Goal: Task Accomplishment & Management: Manage account settings

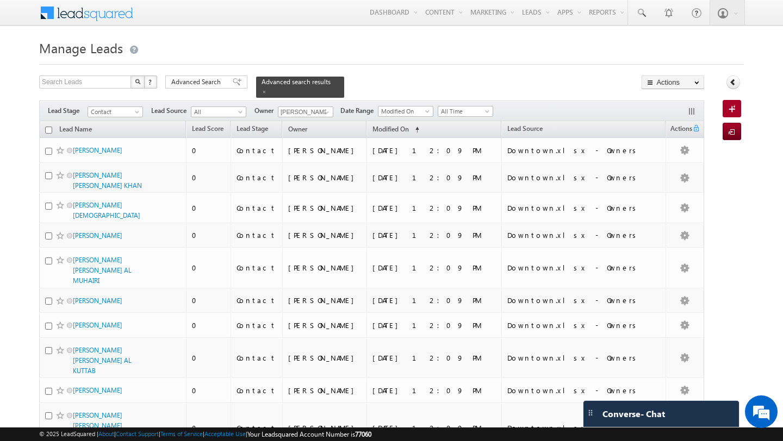
click at [203, 89] on div "Advanced Search" at bounding box center [206, 82] width 82 height 13
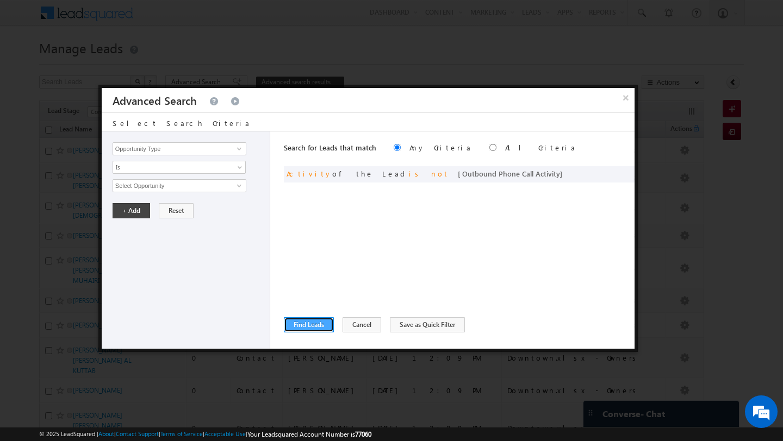
click at [304, 324] on button "Find Leads" at bounding box center [309, 324] width 50 height 15
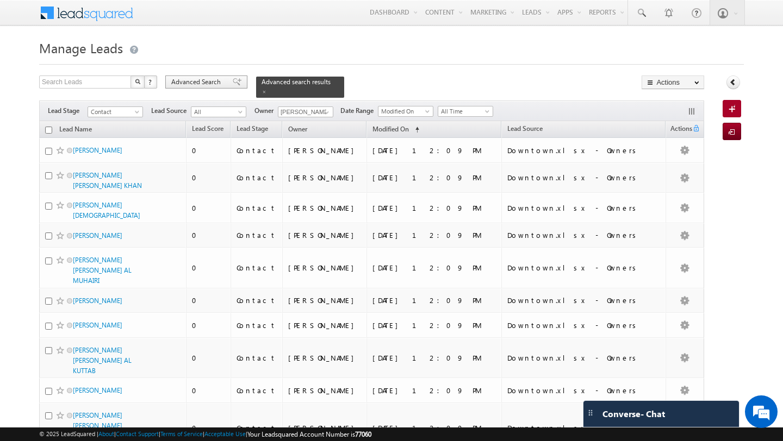
click at [206, 85] on span "Advanced Search" at bounding box center [197, 82] width 53 height 10
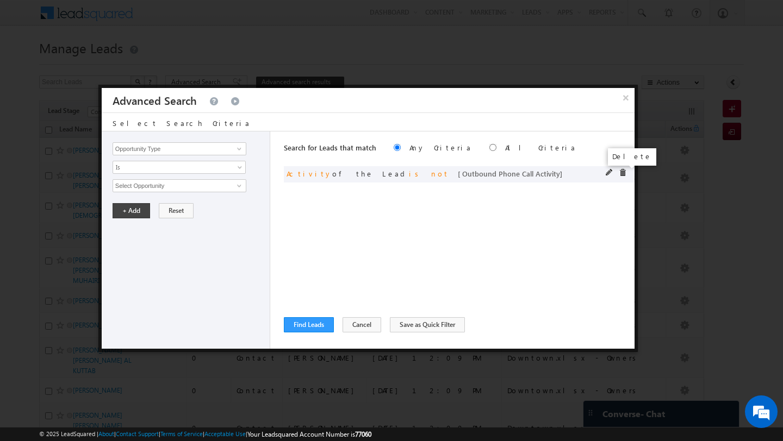
click at [621, 174] on span at bounding box center [623, 173] width 8 height 8
click at [134, 144] on input "Opportunity Type" at bounding box center [180, 148] width 134 height 13
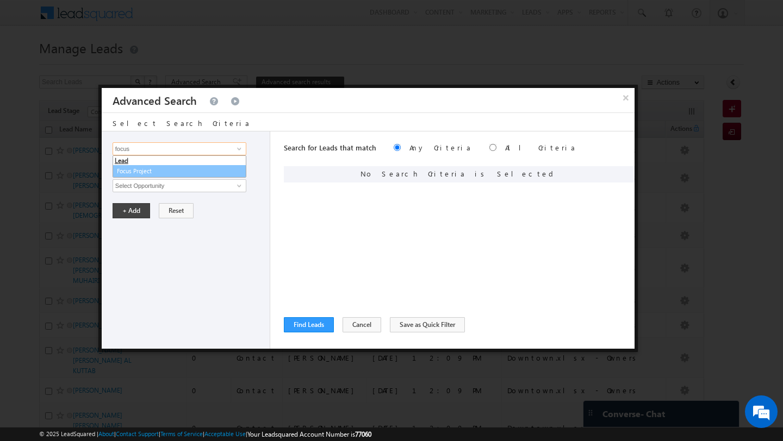
click at [126, 168] on link "Focus Project" at bounding box center [180, 171] width 134 height 13
type input "Focus Project"
click at [170, 184] on input "text" at bounding box center [180, 185] width 134 height 13
type input "Aldar"
click at [121, 212] on button "+ Add" at bounding box center [132, 210] width 38 height 15
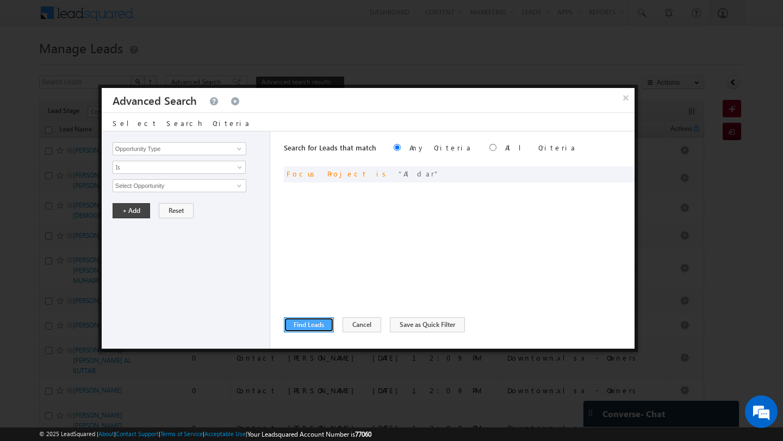
click at [309, 324] on button "Find Leads" at bounding box center [309, 324] width 50 height 15
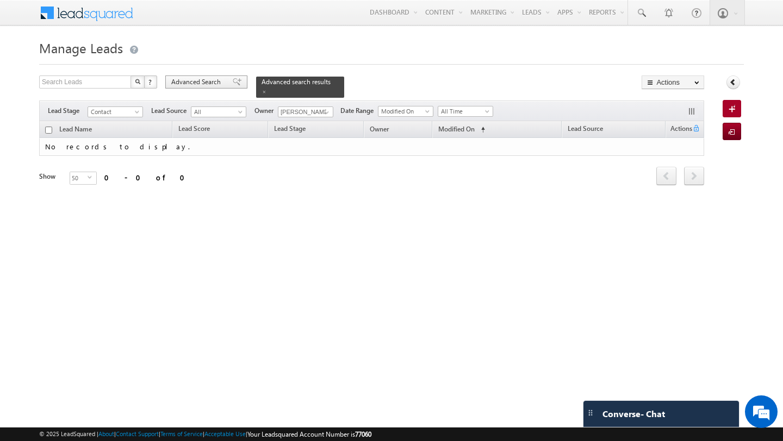
click at [196, 84] on span "Advanced Search" at bounding box center [197, 82] width 53 height 10
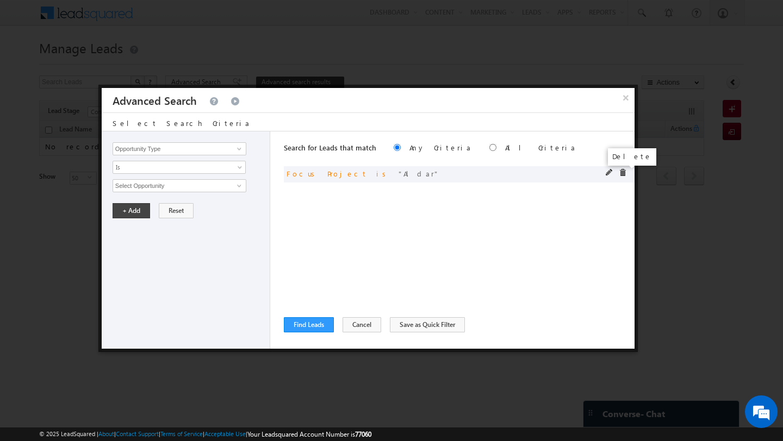
click at [621, 171] on span at bounding box center [623, 173] width 8 height 8
click at [202, 154] on input "Opportunity Type" at bounding box center [180, 148] width 134 height 13
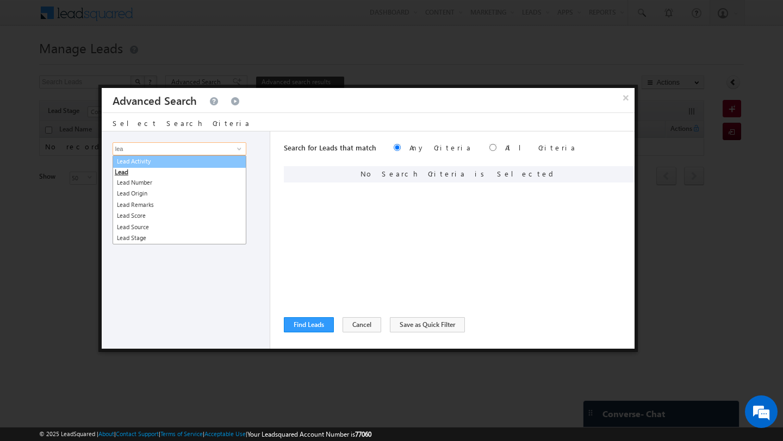
click at [184, 160] on link "Lead Activity" at bounding box center [180, 161] width 134 height 13
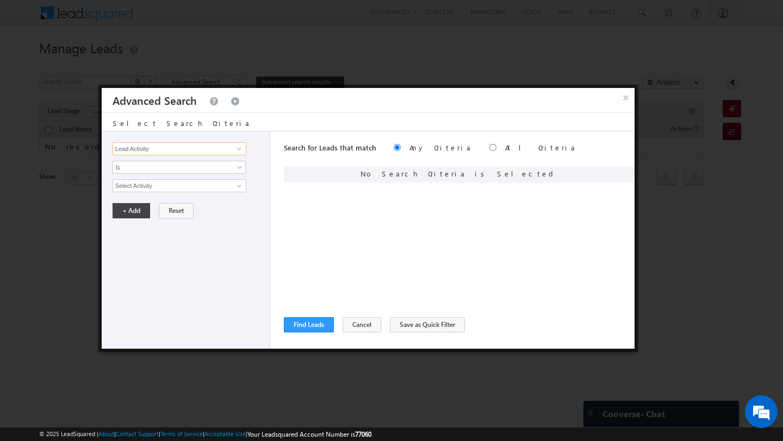
type input "Lead Activity"
click at [184, 191] on input "Select Activity" at bounding box center [180, 185] width 134 height 13
click at [174, 205] on link "2. DNP" at bounding box center [180, 208] width 134 height 13
type input "2. DNP"
click at [133, 251] on button "+ Add" at bounding box center [132, 247] width 38 height 15
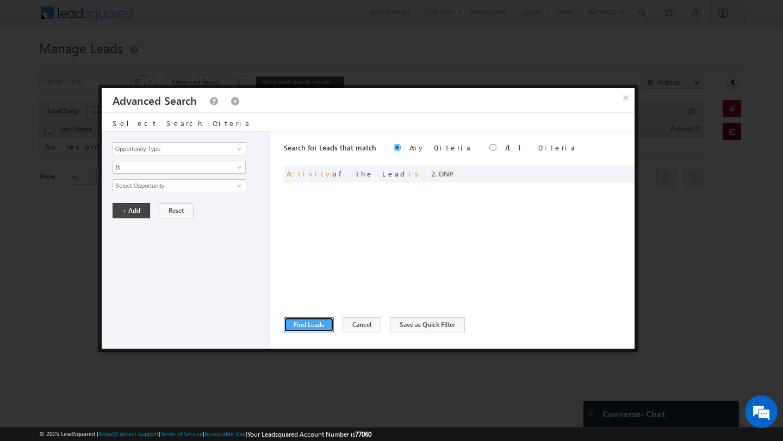
click at [310, 327] on button "Find Leads" at bounding box center [309, 324] width 50 height 15
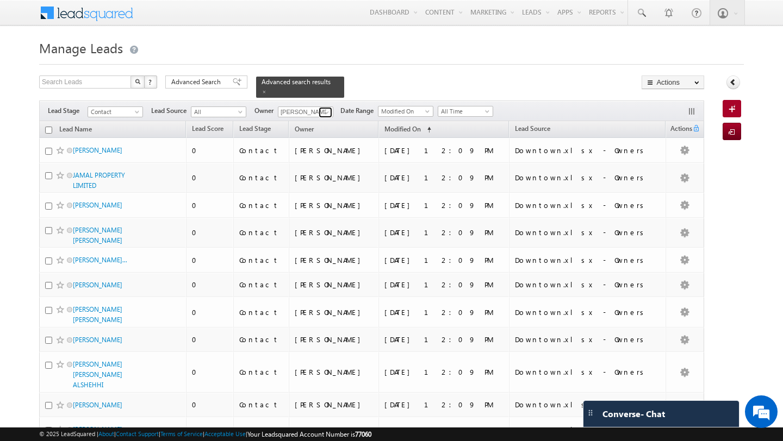
click at [327, 115] on span at bounding box center [326, 112] width 9 height 9
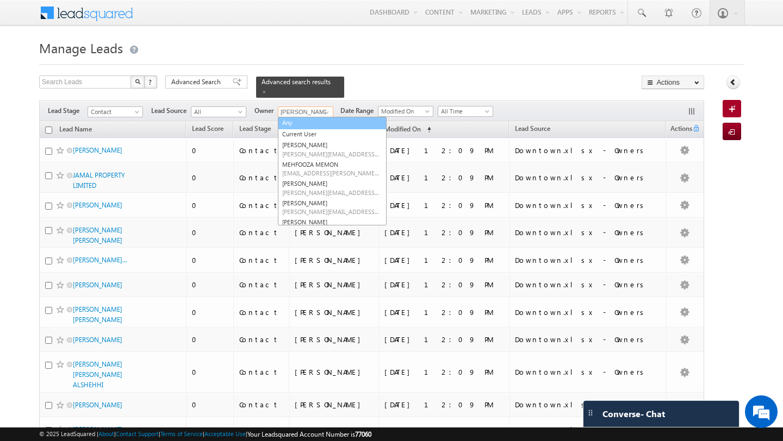
click at [309, 127] on link "Any" at bounding box center [332, 123] width 109 height 13
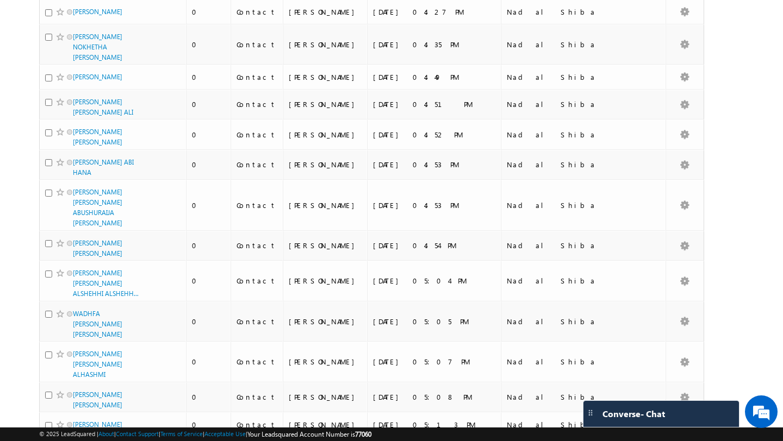
scroll to position [1194, 0]
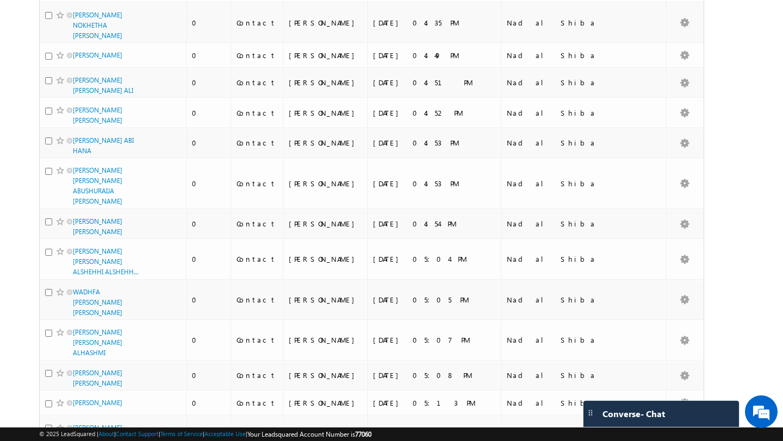
click at [83, 419] on li "100" at bounding box center [77, 421] width 26 height 11
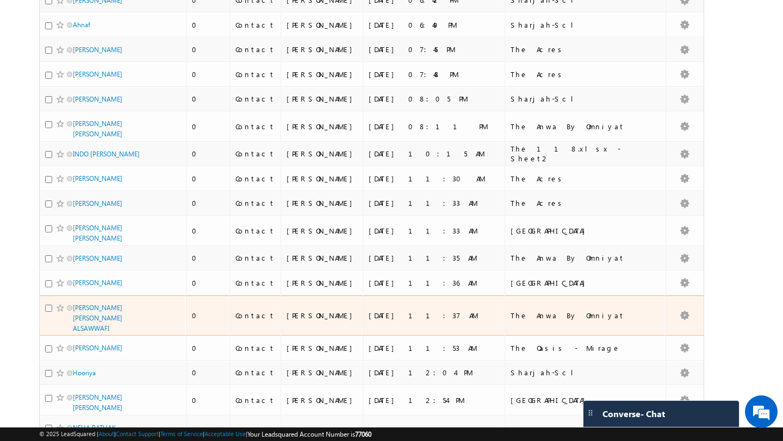
scroll to position [0, 0]
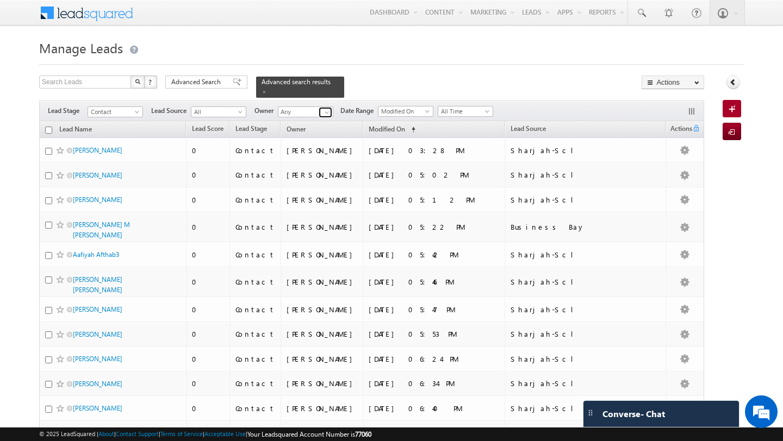
click at [328, 113] on span at bounding box center [326, 112] width 9 height 9
click at [297, 127] on link "Anand Pandey anand.pandey@indglobal.ae" at bounding box center [332, 127] width 109 height 21
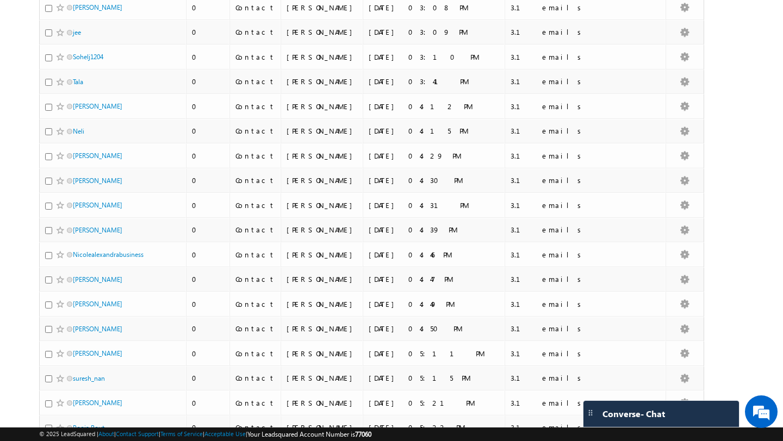
scroll to position [2560, 0]
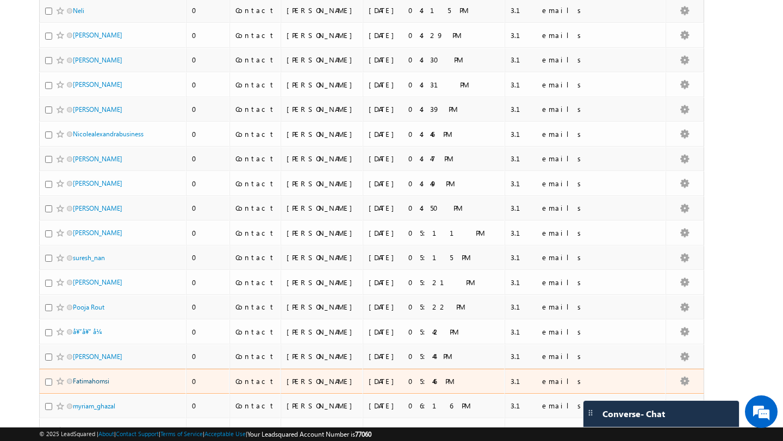
type input "Anand Pandey"
click at [96, 377] on link "Fatimahomsi" at bounding box center [91, 381] width 36 height 8
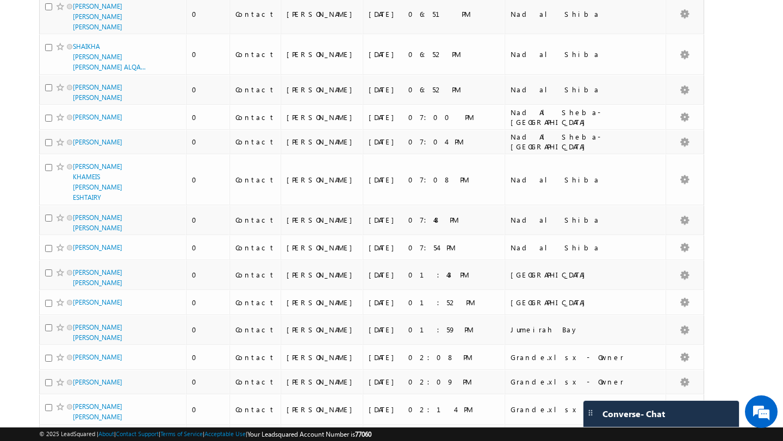
scroll to position [0, 0]
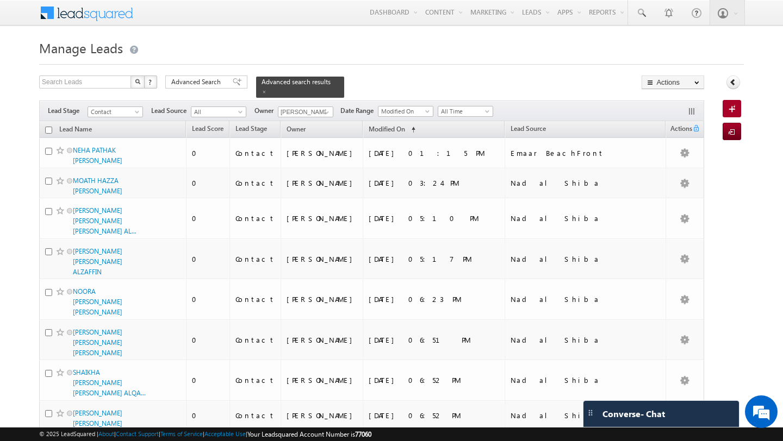
click at [47, 132] on input "checkbox" at bounding box center [48, 130] width 7 height 7
checkbox input "true"
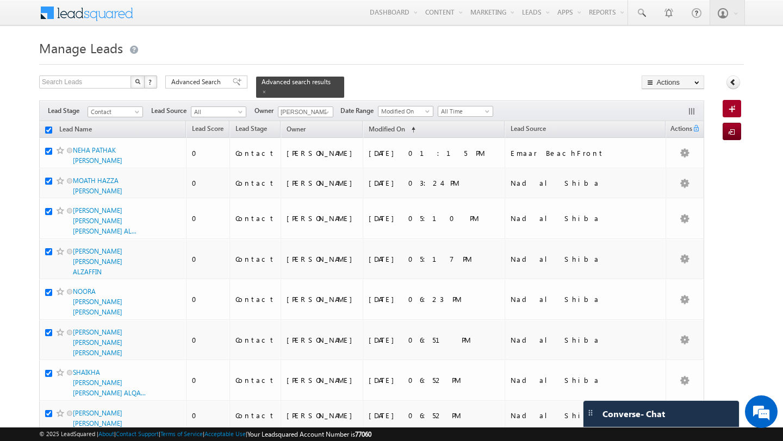
checkbox input "true"
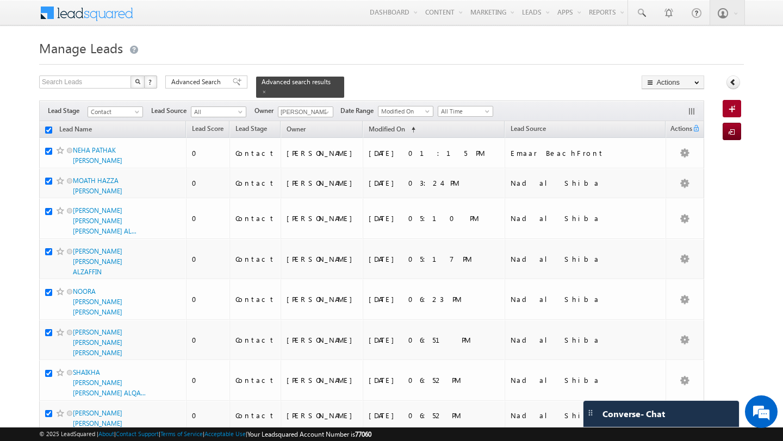
checkbox input "true"
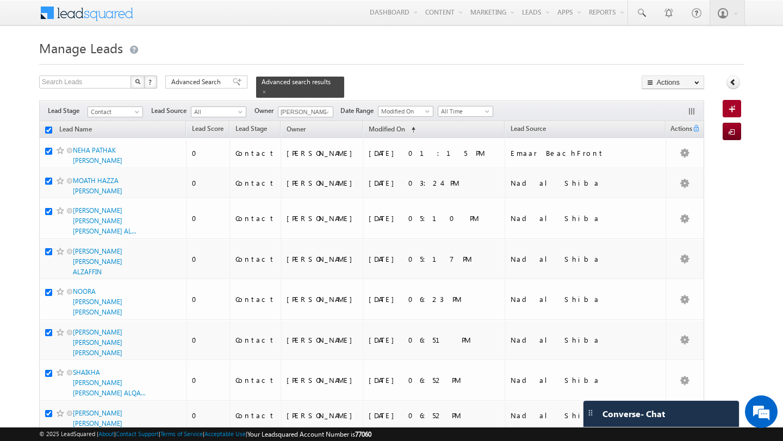
checkbox input "true"
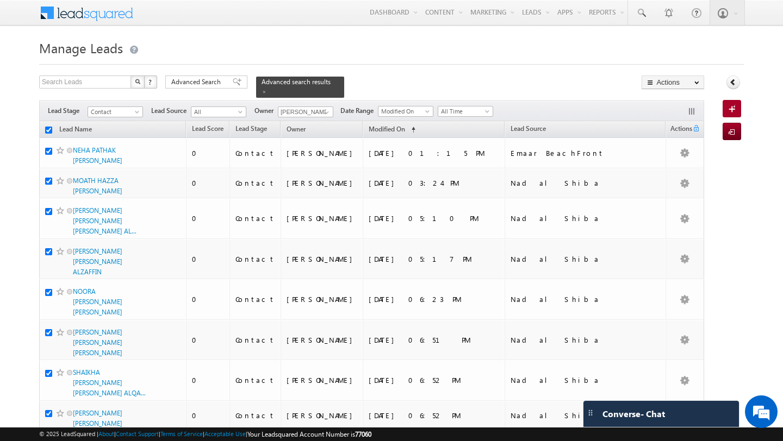
checkbox input "true"
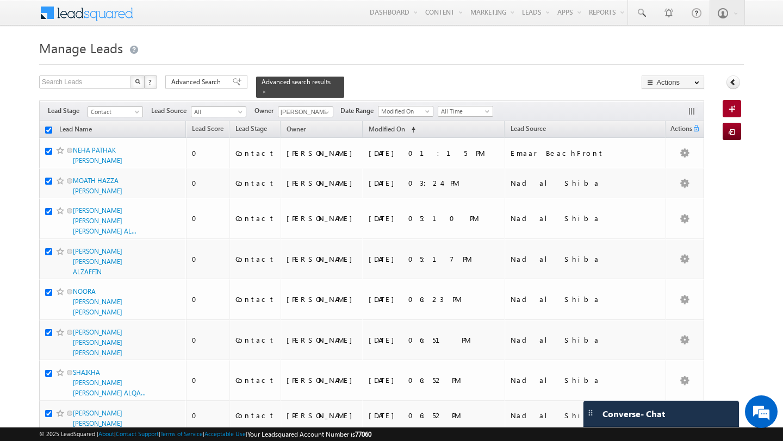
checkbox input "true"
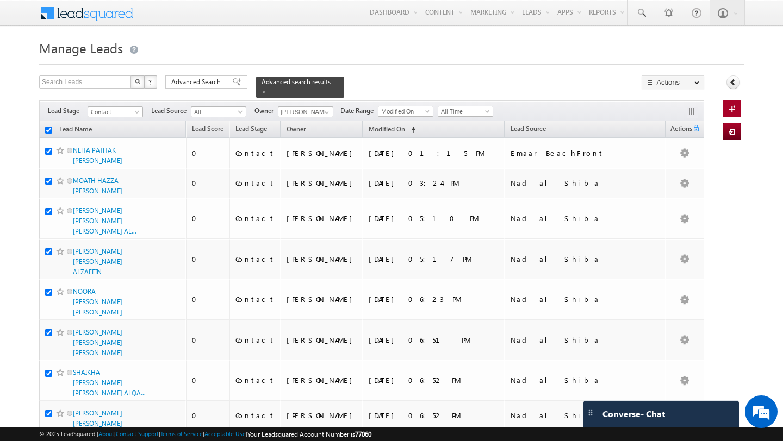
checkbox input "true"
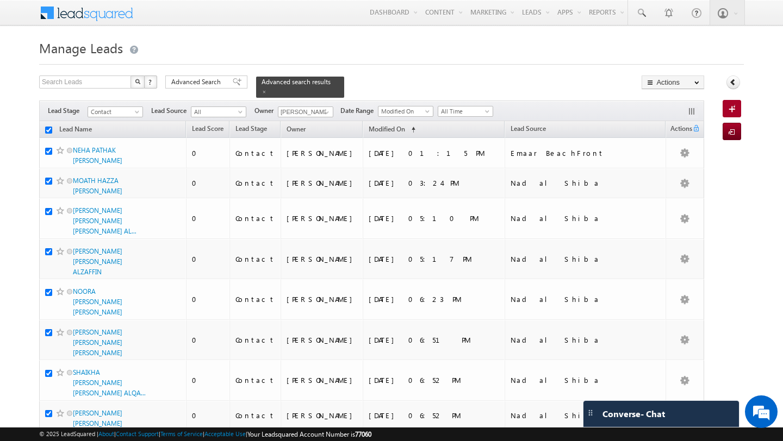
checkbox input "true"
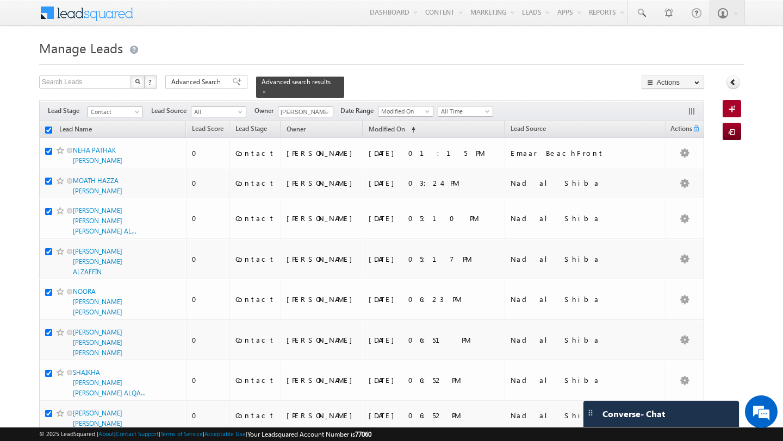
checkbox input "true"
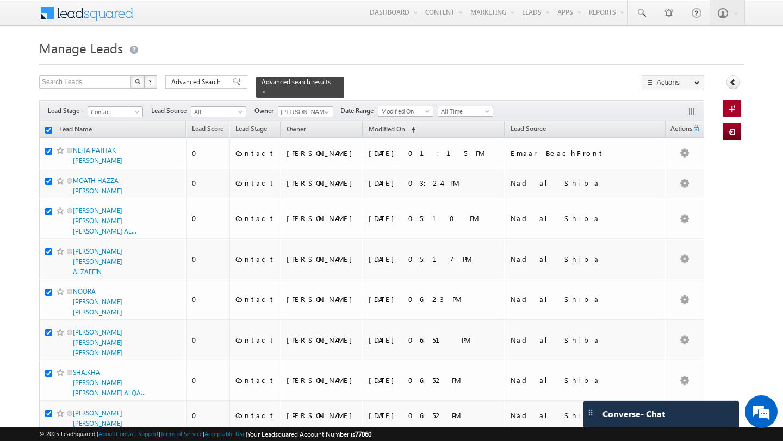
checkbox input "true"
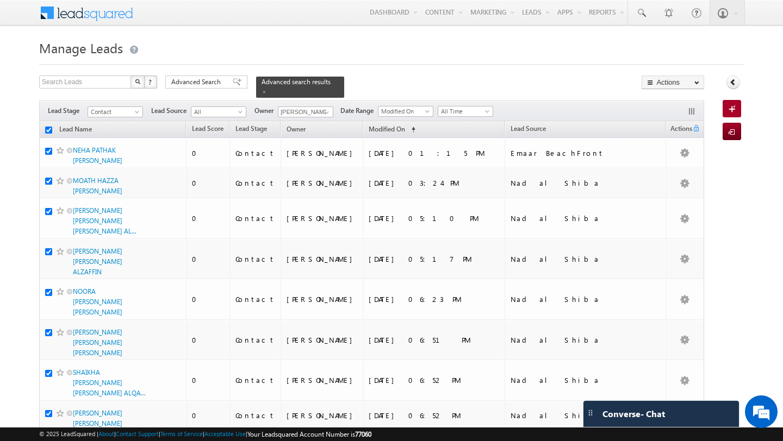
checkbox input "true"
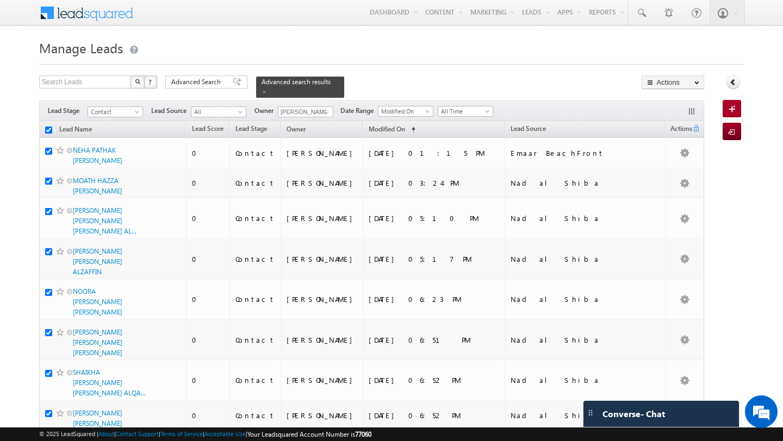
checkbox input "true"
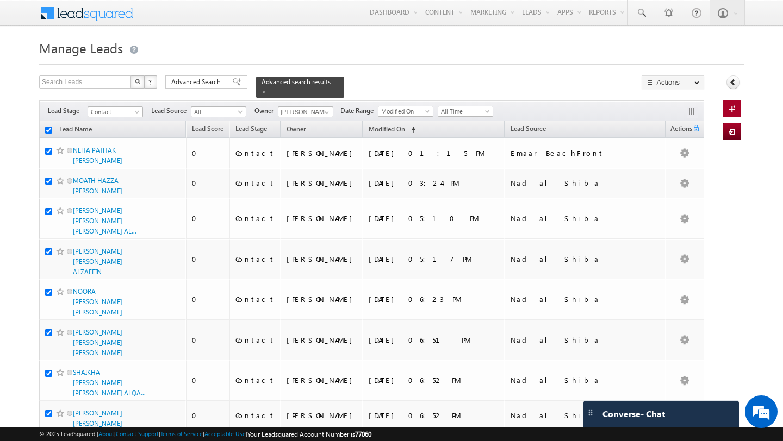
checkbox input "true"
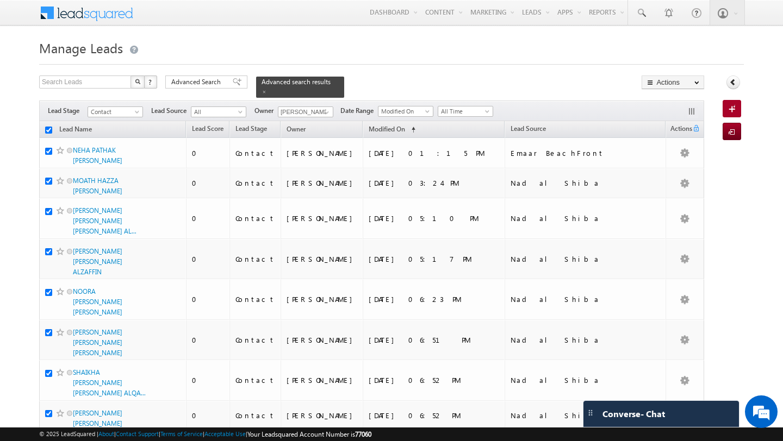
checkbox input "true"
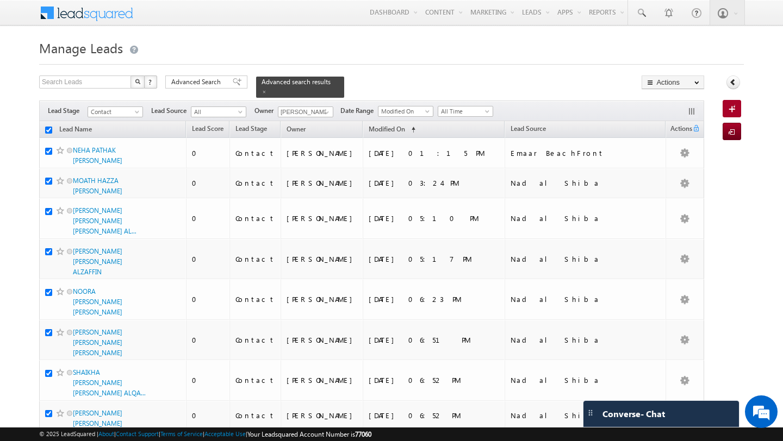
checkbox input "true"
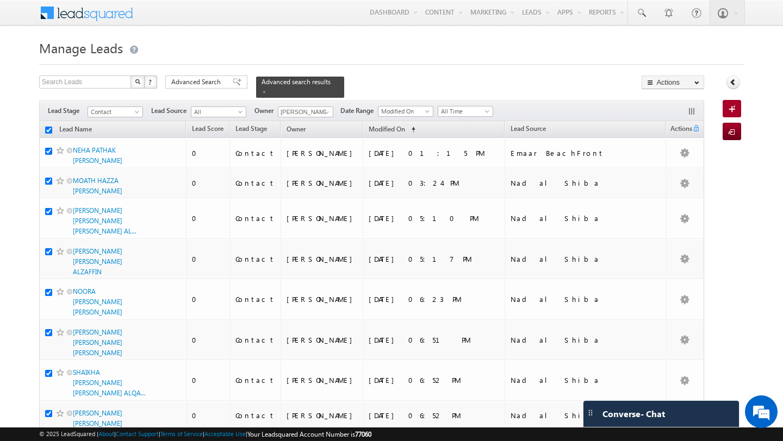
checkbox input "true"
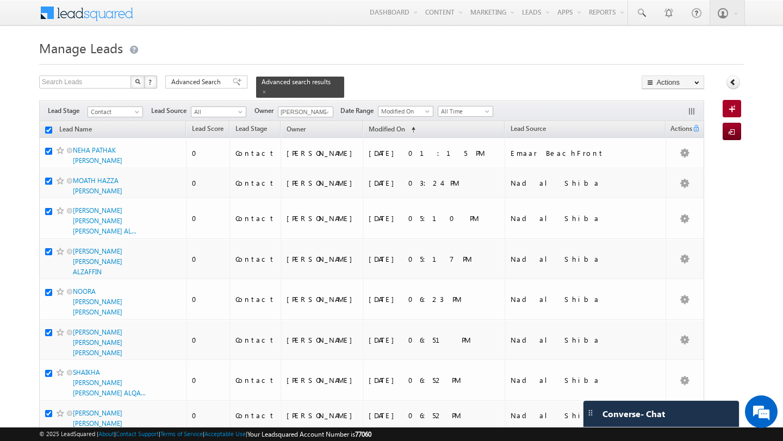
checkbox input "true"
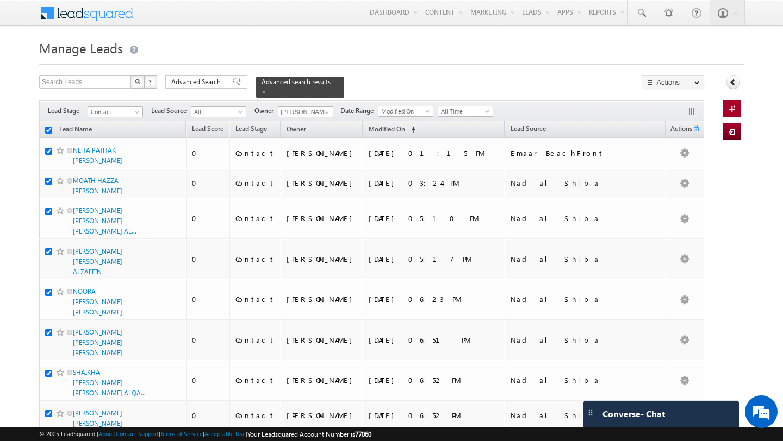
checkbox input "true"
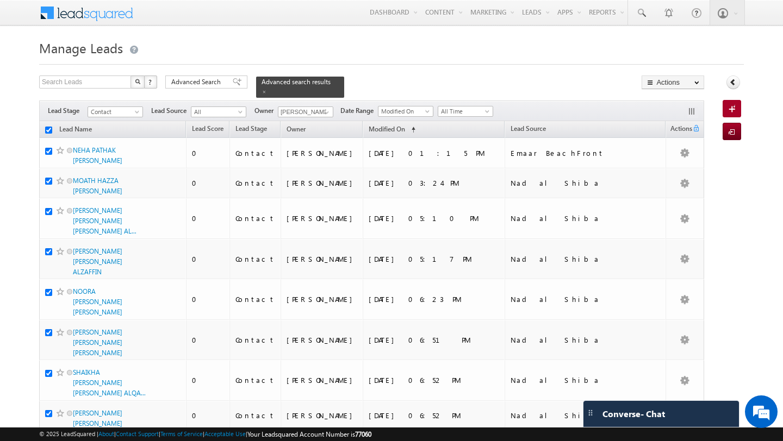
checkbox input "true"
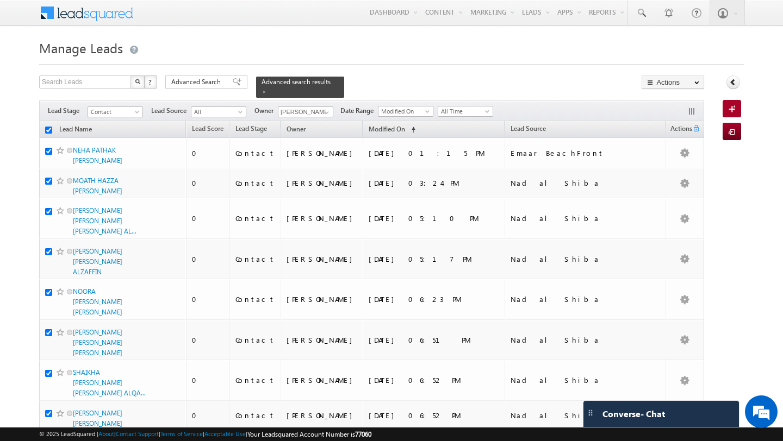
checkbox input "true"
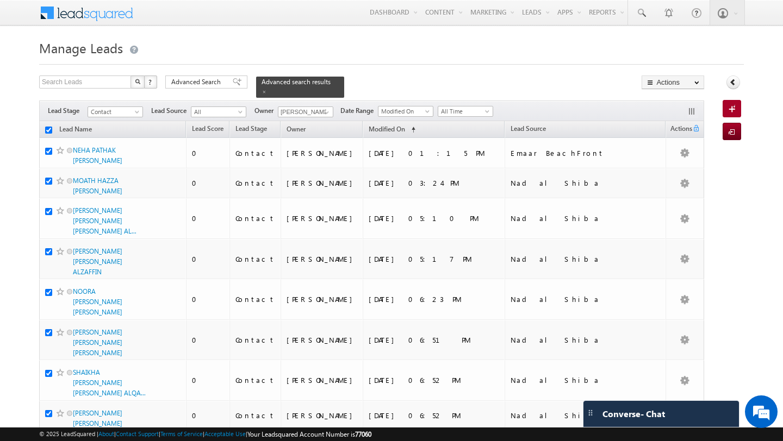
checkbox input "true"
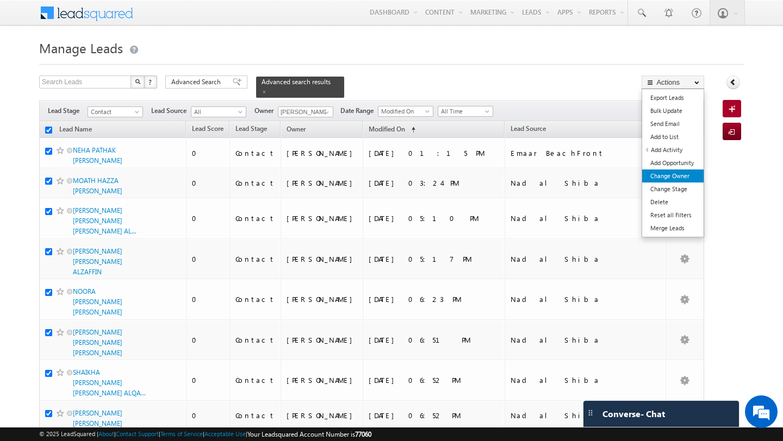
click at [685, 175] on link "Change Owner" at bounding box center [672, 176] width 61 height 13
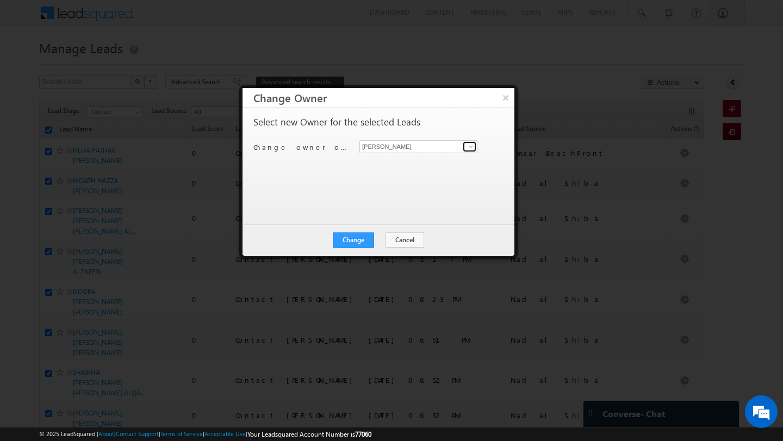
click at [466, 149] on span at bounding box center [470, 146] width 9 height 9
click at [447, 154] on link "MEHFOOZA MEMON mehfooza.memon@indglobal.ae" at bounding box center [418, 163] width 118 height 21
type input "MEHFOOZA MEMON"
click at [358, 236] on button "Change" at bounding box center [353, 240] width 41 height 15
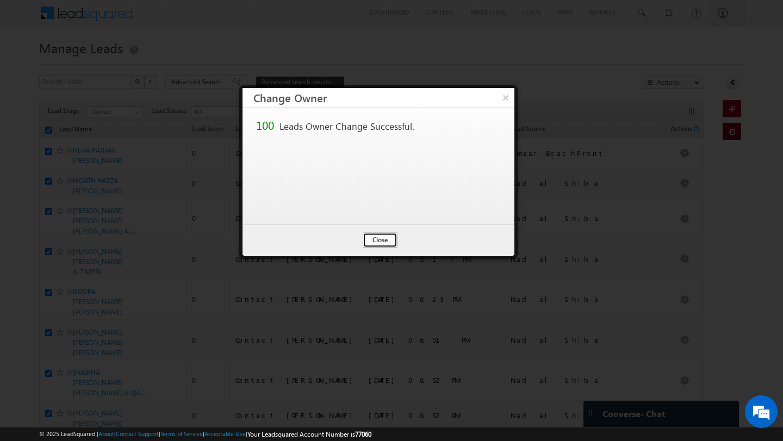
click at [378, 237] on button "Close" at bounding box center [380, 240] width 35 height 15
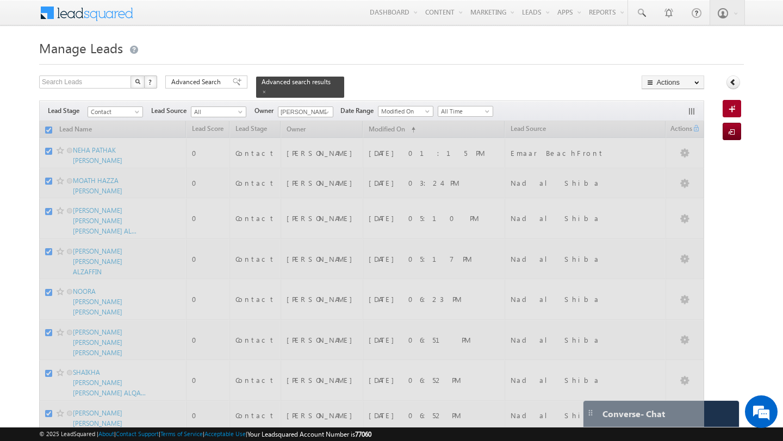
checkbox input "false"
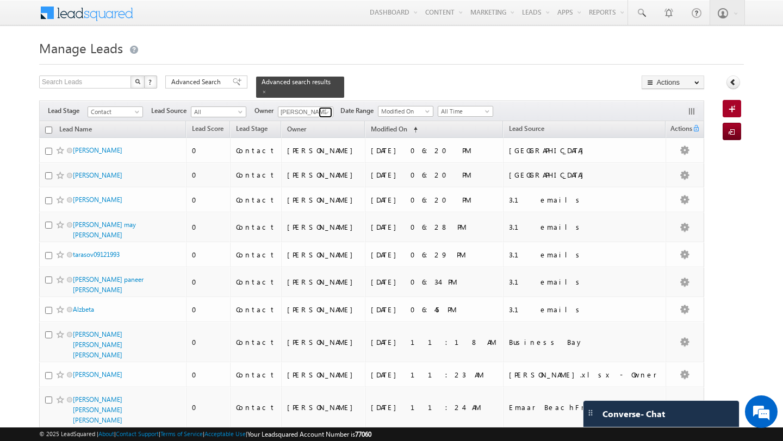
click at [322, 114] on span at bounding box center [326, 112] width 9 height 9
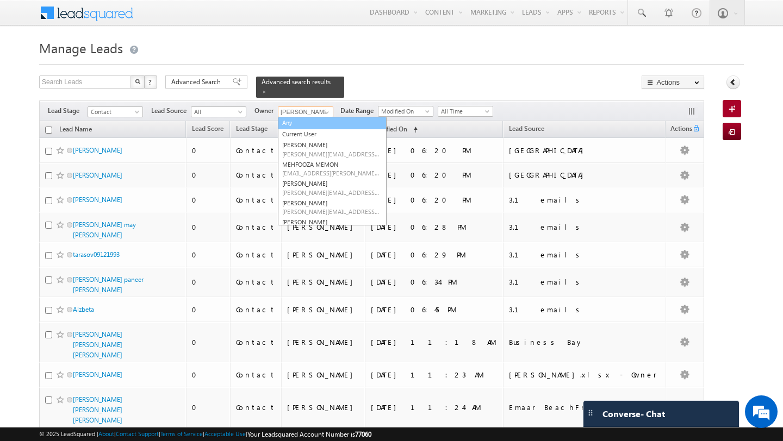
click at [315, 121] on link "Any" at bounding box center [332, 123] width 109 height 13
type input "Any"
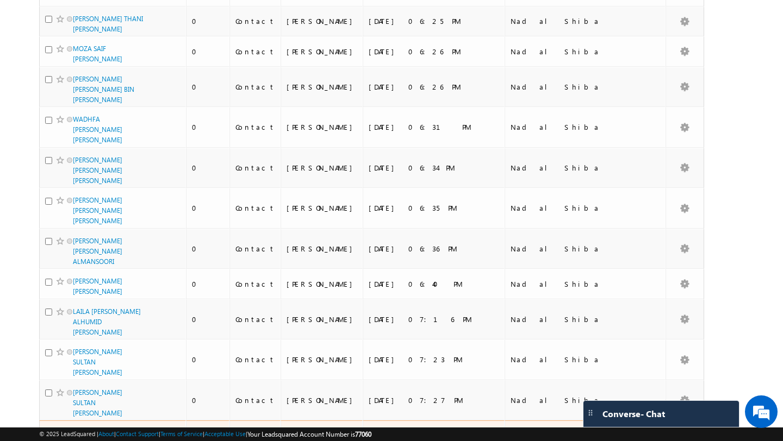
scroll to position [2745, 0]
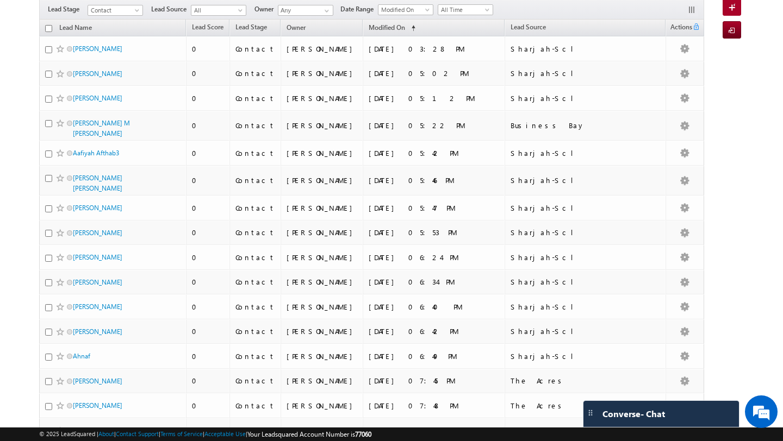
scroll to position [0, 0]
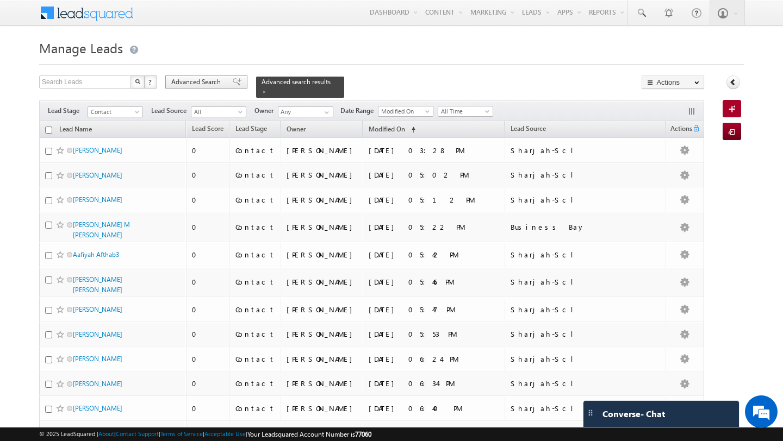
click at [189, 79] on span "Advanced Search" at bounding box center [197, 82] width 53 height 10
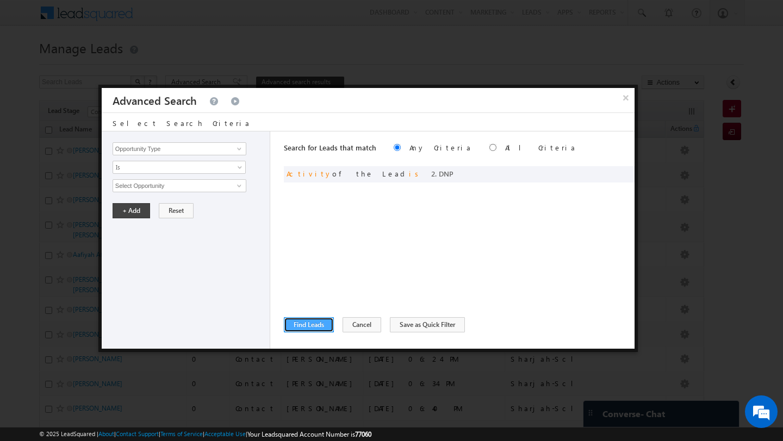
click at [308, 323] on button "Find Leads" at bounding box center [309, 324] width 50 height 15
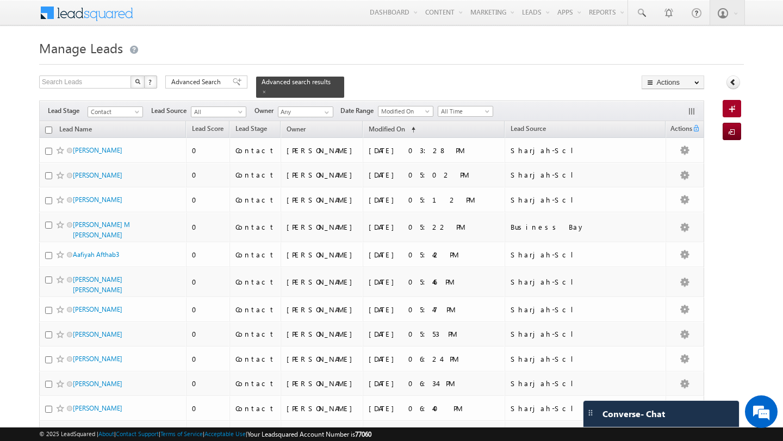
click at [49, 131] on input "checkbox" at bounding box center [48, 130] width 7 height 7
checkbox input "true"
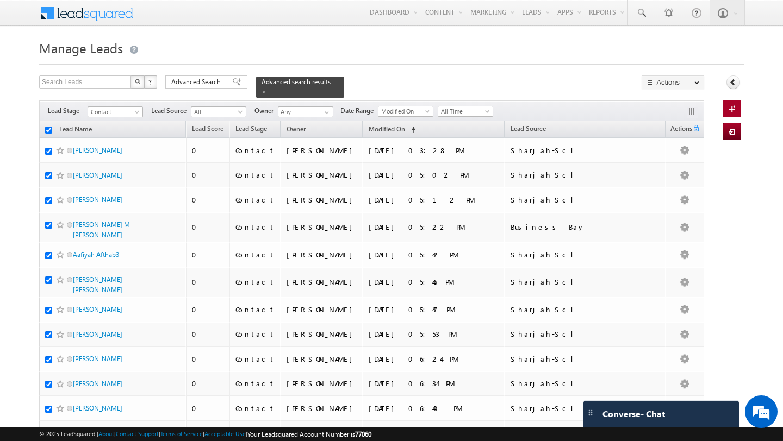
checkbox input "true"
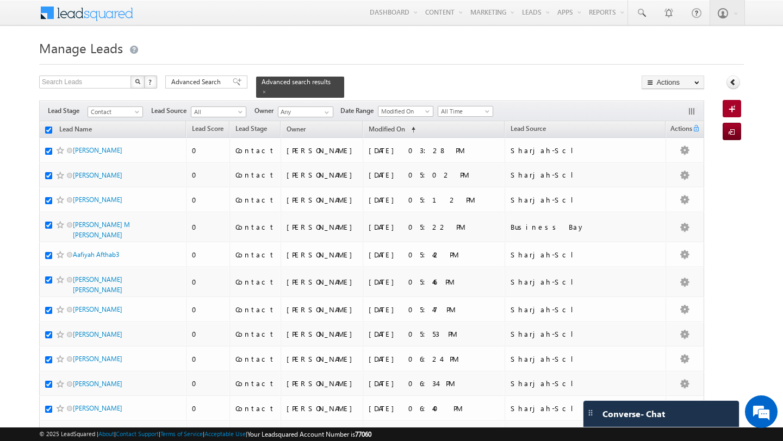
checkbox input "true"
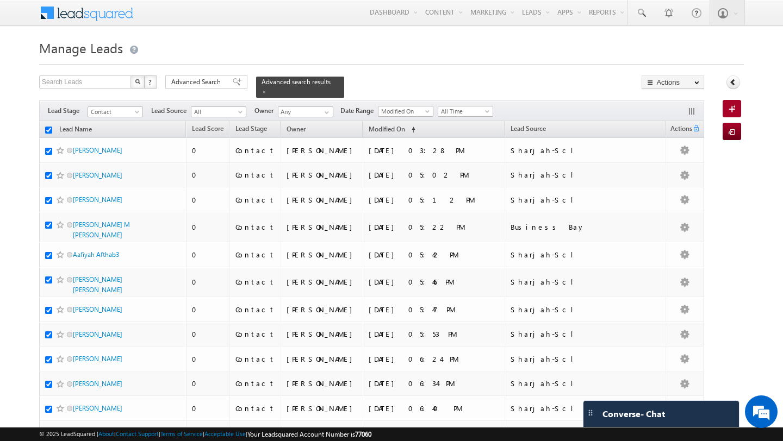
checkbox input "true"
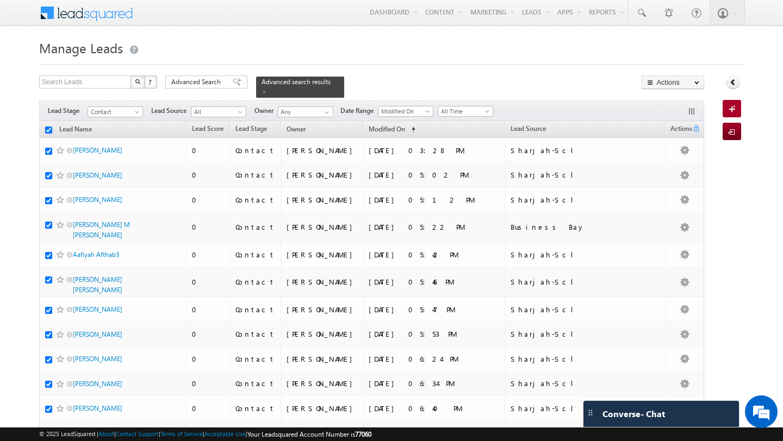
checkbox input "true"
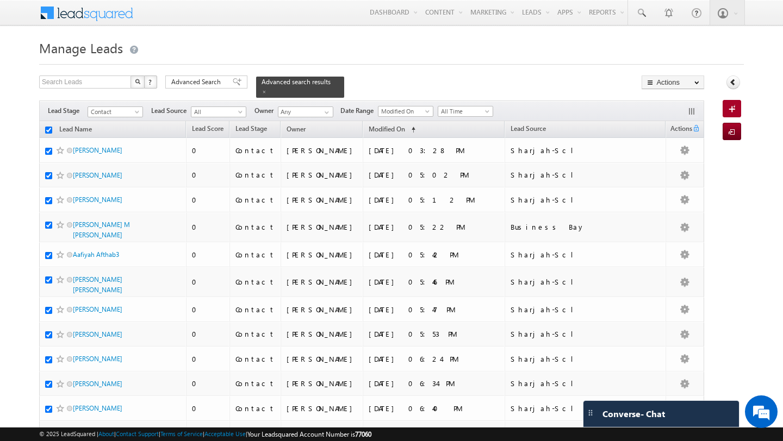
checkbox input "true"
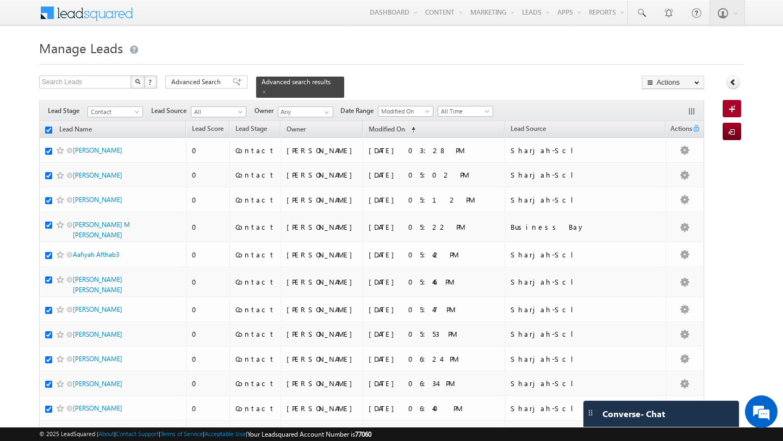
checkbox input "true"
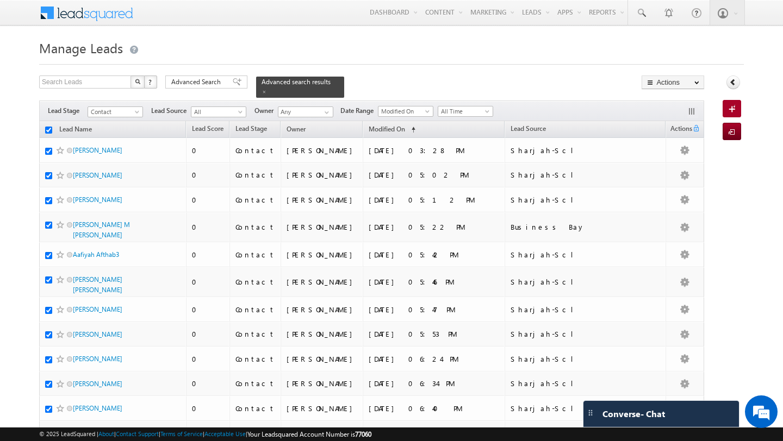
checkbox input "true"
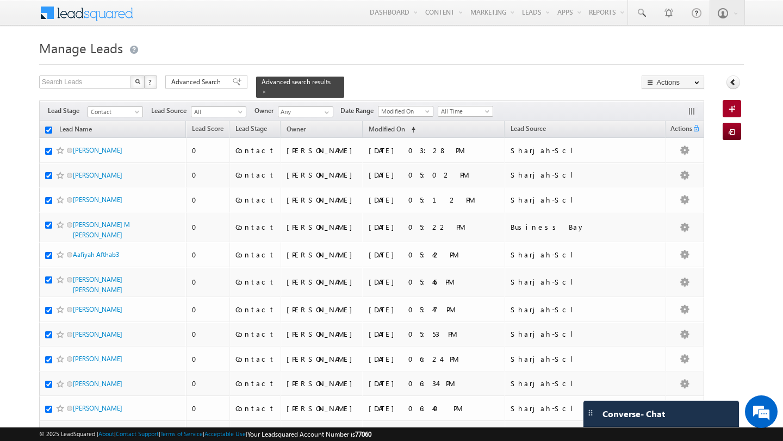
checkbox input "true"
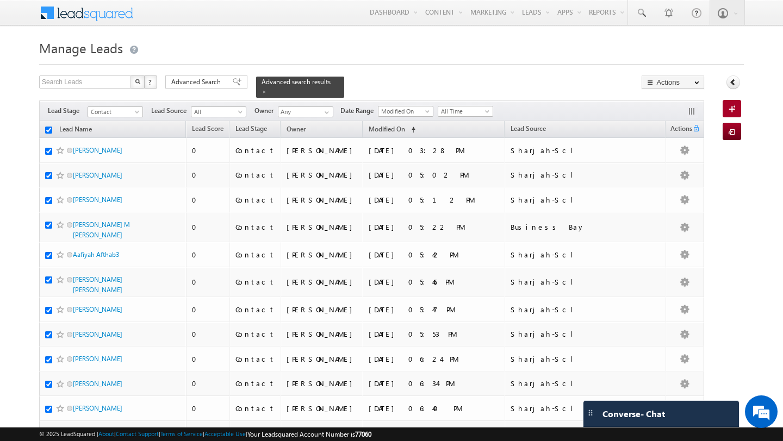
checkbox input "true"
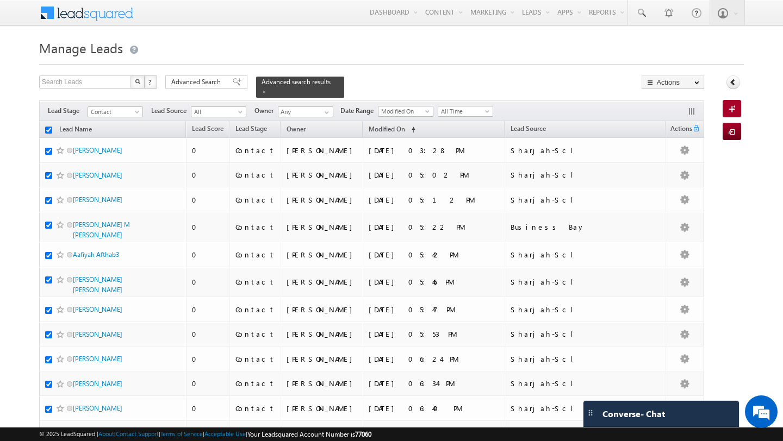
checkbox input "true"
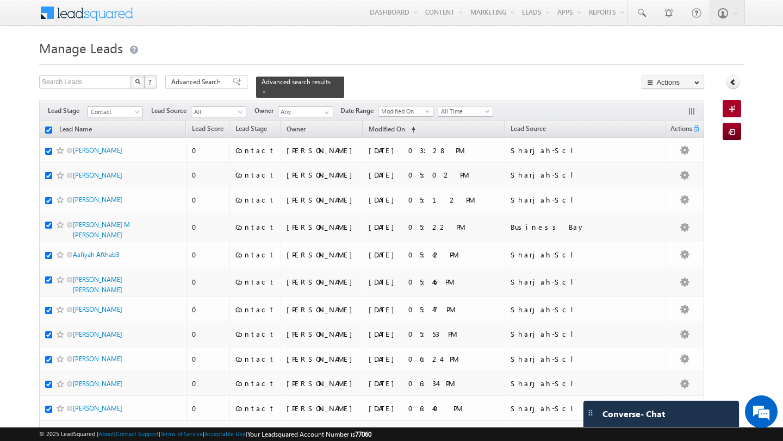
checkbox input "true"
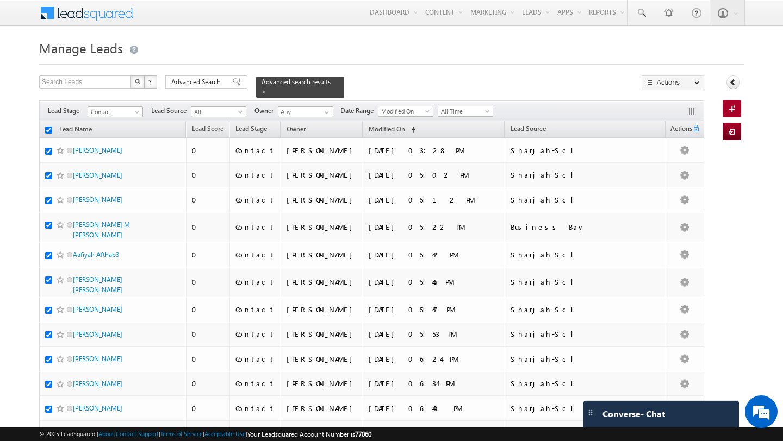
checkbox input "true"
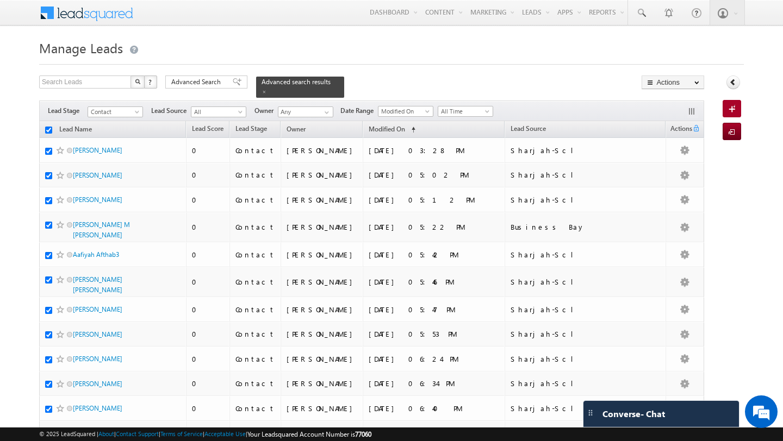
checkbox input "true"
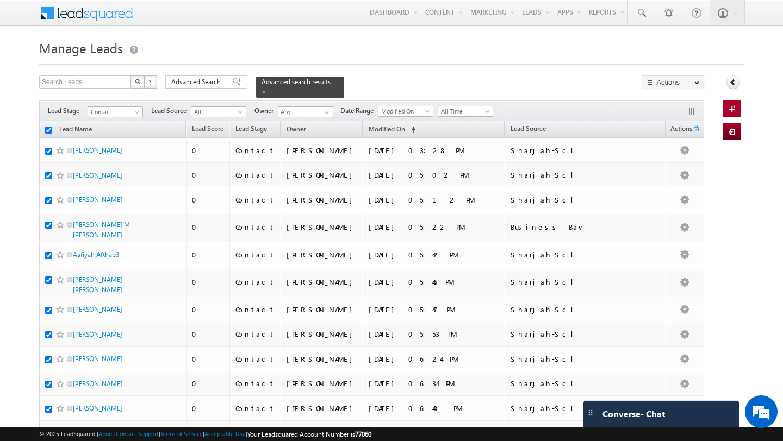
checkbox input "true"
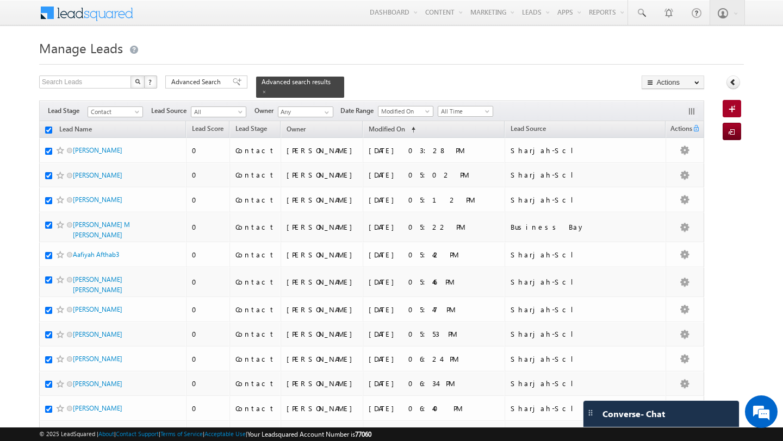
checkbox input "true"
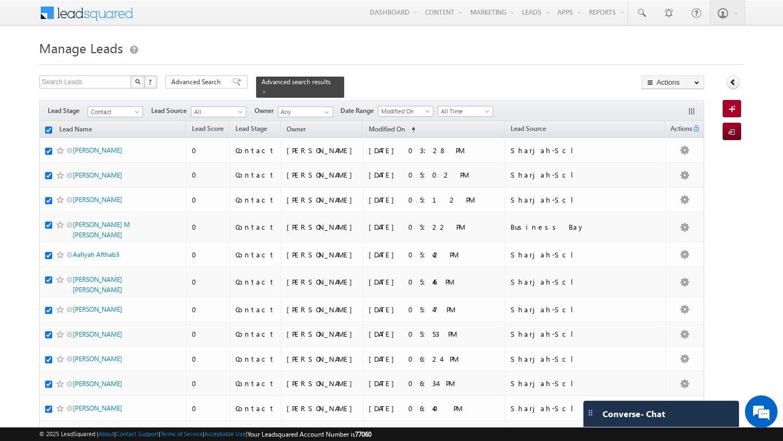
checkbox input "true"
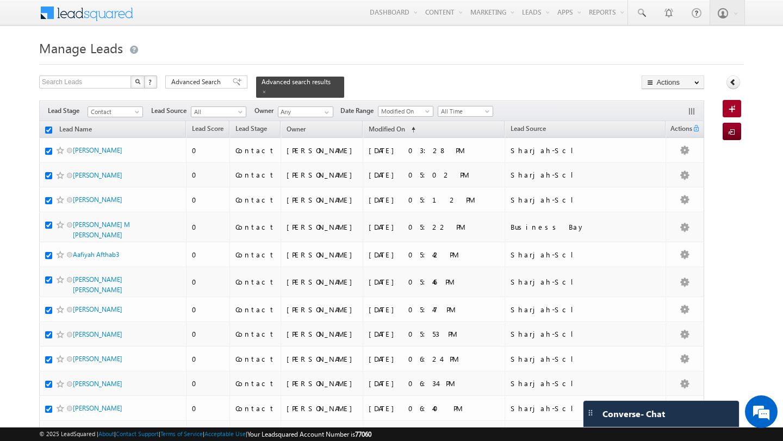
checkbox input "true"
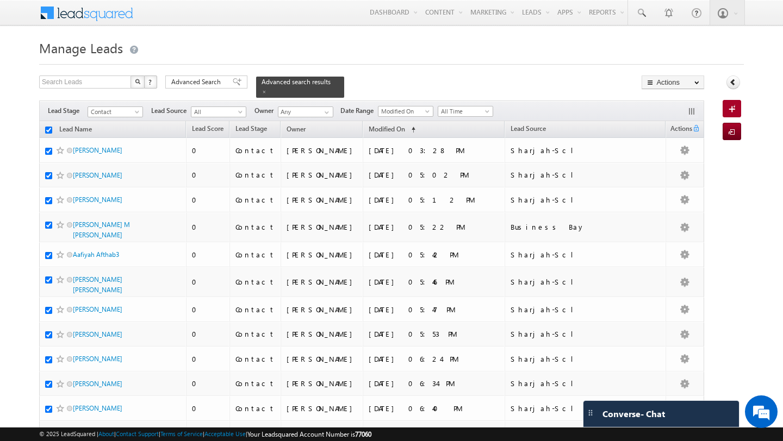
checkbox input "true"
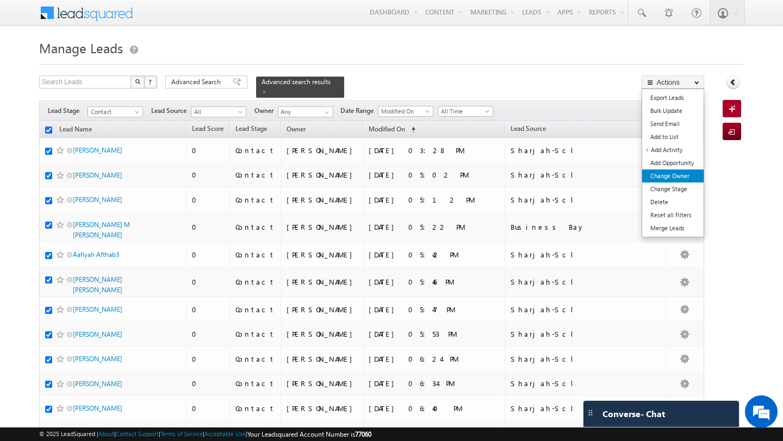
click at [674, 175] on link "Change Owner" at bounding box center [672, 176] width 61 height 13
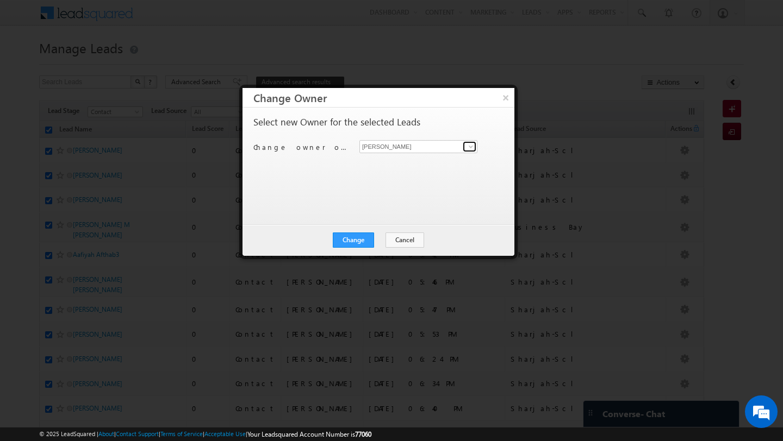
click at [463, 147] on link at bounding box center [470, 146] width 14 height 11
click at [440, 164] on span "Shubham.Mhaske@indglobal.ae" at bounding box center [413, 168] width 98 height 8
click at [362, 235] on button "Change" at bounding box center [353, 240] width 41 height 15
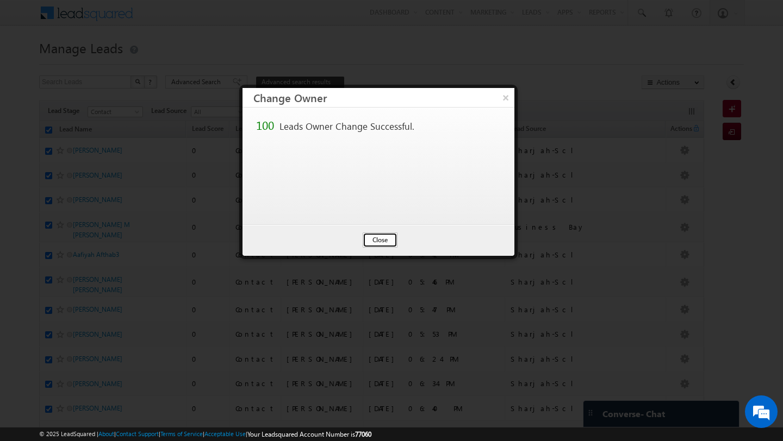
click at [378, 240] on button "Close" at bounding box center [380, 240] width 35 height 15
